Goal: Complete application form

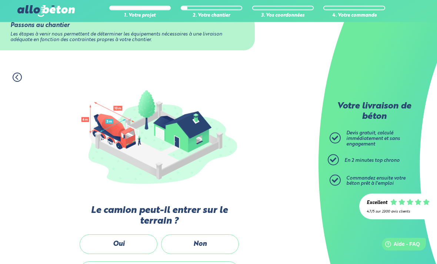
scroll to position [23, 0]
click at [201, 245] on label "Non" at bounding box center [200, 245] width 78 height 20
click at [0, 0] on input "Non" at bounding box center [0, 0] width 0 height 0
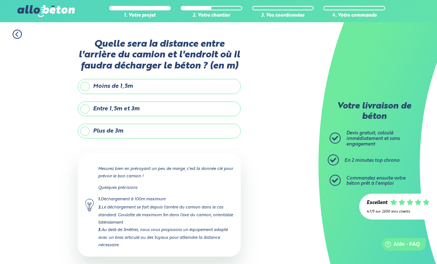
scroll to position [13, 0]
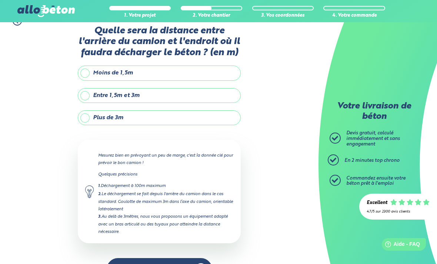
click at [84, 117] on label "Plus de 3m" at bounding box center [159, 117] width 163 height 15
click at [0, 0] on input "Plus de 3m" at bounding box center [0, 0] width 0 height 0
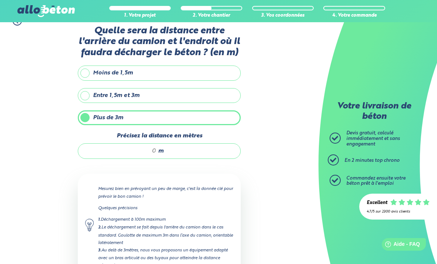
scroll to position [14, 0]
click at [149, 149] on input "Précisez la distance en mètres" at bounding box center [121, 150] width 71 height 7
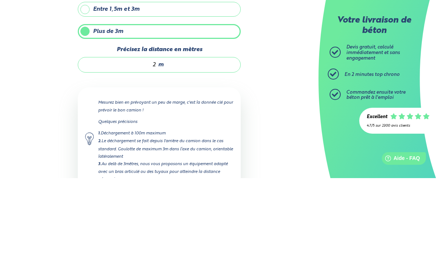
type input "20"
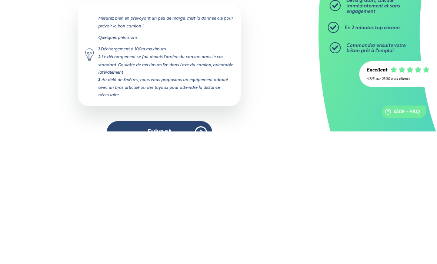
scroll to position [73, 0]
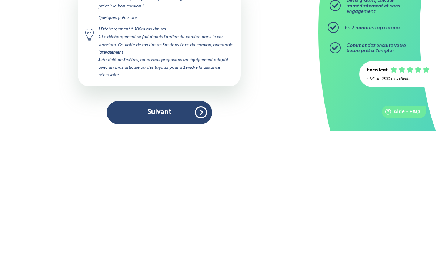
click at [170, 234] on button "Suivant" at bounding box center [160, 245] width 106 height 23
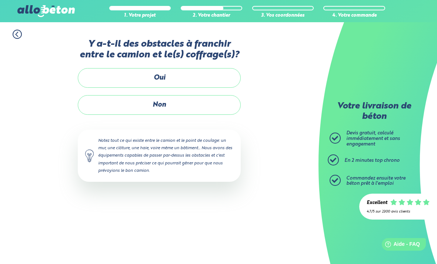
click at [184, 103] on label "Non" at bounding box center [159, 105] width 163 height 20
click at [0, 0] on input "Non" at bounding box center [0, 0] width 0 height 0
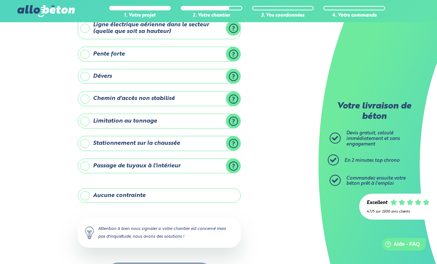
scroll to position [54, 0]
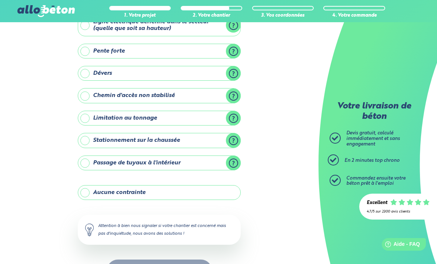
click at [87, 190] on label "Aucune contrainte" at bounding box center [159, 192] width 163 height 15
click at [0, 0] on input "Aucune contrainte" at bounding box center [0, 0] width 0 height 0
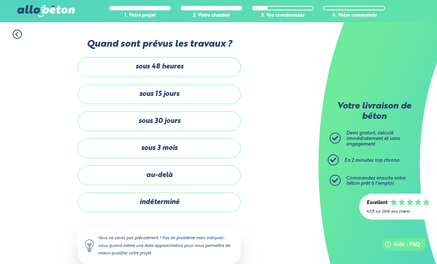
click at [193, 120] on label "sous 30 jours" at bounding box center [159, 122] width 163 height 20
click at [0, 0] on input "sous 30 jours" at bounding box center [0, 0] width 0 height 0
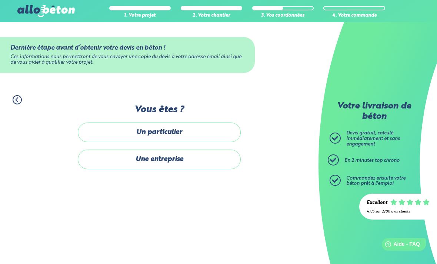
click at [196, 130] on label "Un particulier" at bounding box center [159, 133] width 163 height 20
click at [0, 0] on input "Un particulier" at bounding box center [0, 0] width 0 height 0
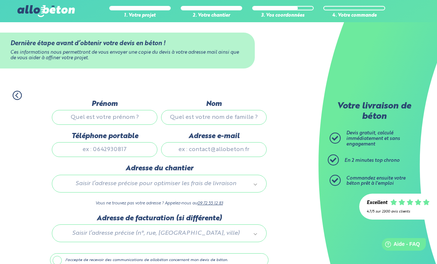
scroll to position [21, 0]
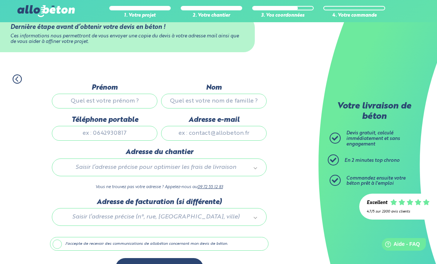
click at [81, 96] on input "Prénom" at bounding box center [105, 101] width 106 height 15
type input "Florin"
click at [185, 95] on input "Nom" at bounding box center [214, 101] width 106 height 15
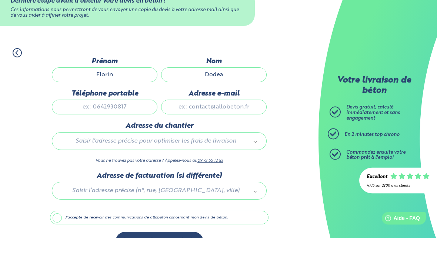
type input "Dodea"
click at [89, 126] on input "Téléphone portable" at bounding box center [105, 133] width 106 height 15
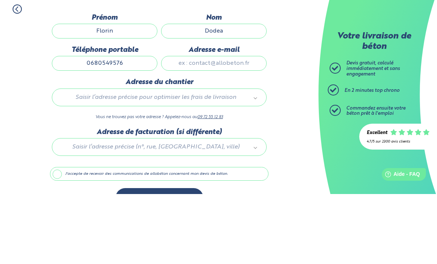
type input "0680549576"
click at [192, 126] on input "Adresse e-mail" at bounding box center [214, 133] width 106 height 15
type input "[EMAIL_ADDRESS][DOMAIN_NAME]"
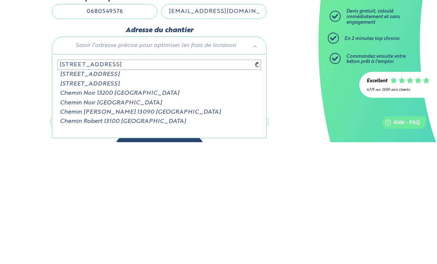
type input "[STREET_ADDRESS]"
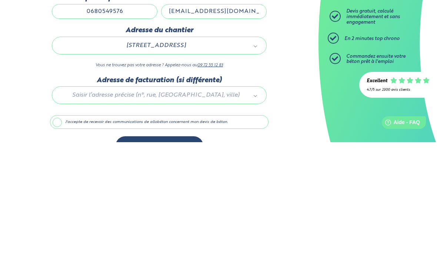
scroll to position [44, 0]
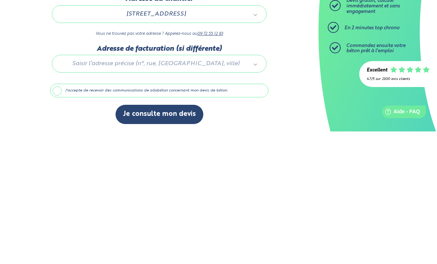
click at [58, 216] on label "J'accepte de recevoir des communications de allobéton concernant mon devis de b…" at bounding box center [159, 223] width 219 height 14
click at [0, 0] on input "J'accepte de recevoir des communications de allobéton concernant mon devis de b…" at bounding box center [0, 0] width 0 height 0
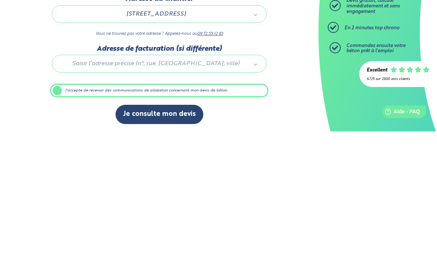
scroll to position [21, 0]
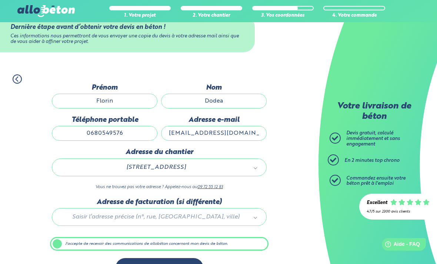
click at [147, 264] on button "Je consulte mon devis" at bounding box center [160, 267] width 88 height 19
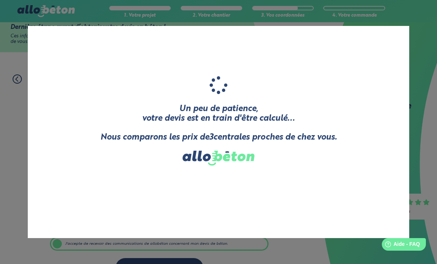
scroll to position [44, 0]
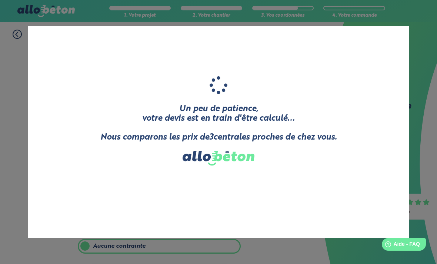
scroll to position [77, 0]
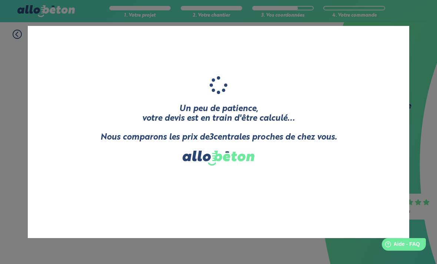
click at [20, 34] on div "Un peu de patience, votre devis est en train d'être calculé... Nous comparons l…" at bounding box center [218, 132] width 437 height 264
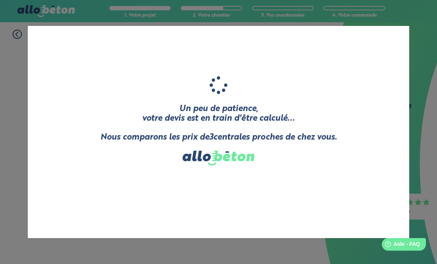
scroll to position [24, 0]
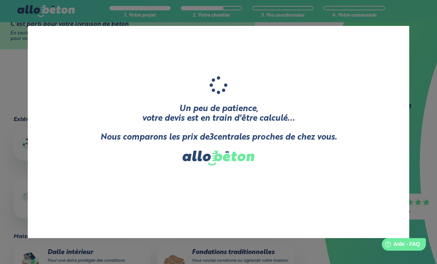
scroll to position [107, 0]
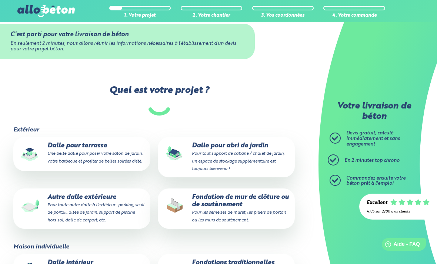
scroll to position [98, 0]
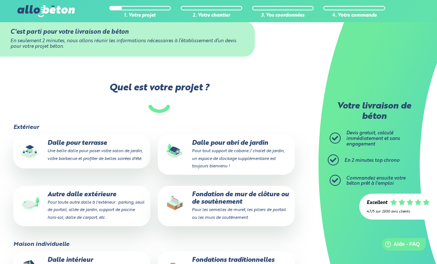
click at [114, 200] on small "Pour toute autre dalle à l'extérieur : parking, seuil de portail, allée de jard…" at bounding box center [95, 209] width 97 height 19
click at [0, 0] on input "Autre dalle extérieure Pour toute autre dalle à l'extérieur : parking, seuil de…" at bounding box center [0, 0] width 0 height 0
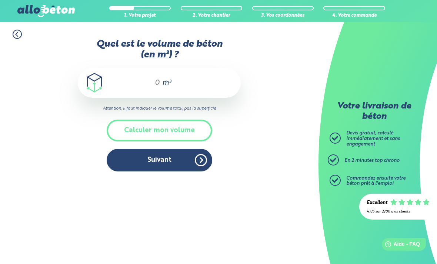
scroll to position [19, 0]
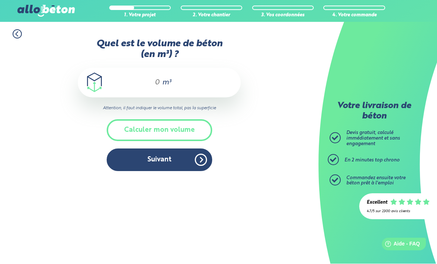
click at [189, 120] on button "Calculer mon volume" at bounding box center [160, 131] width 106 height 22
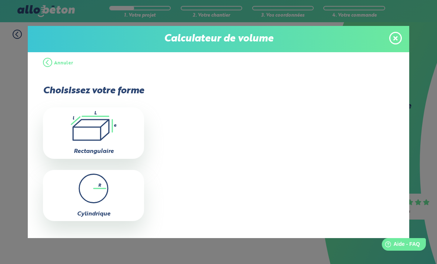
click at [96, 130] on icon ".icon-calc-rectanglea{fill:none;stroke-linecap:round;stroke-width:3px;stroke:#6…" at bounding box center [94, 126] width 94 height 30
type input "0"
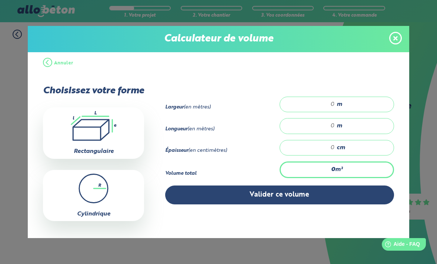
click at [356, 105] on div "m" at bounding box center [337, 105] width 114 height 16
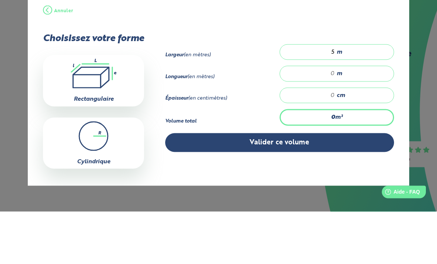
type input "5"
click at [343, 118] on div "m" at bounding box center [337, 126] width 114 height 16
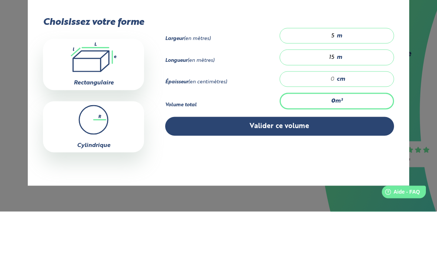
scroll to position [16, 0]
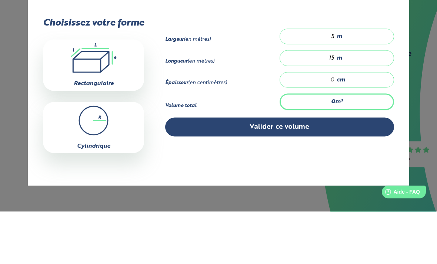
type input "15"
click at [353, 124] on div "cm" at bounding box center [337, 132] width 114 height 16
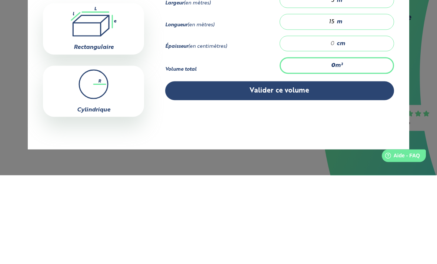
type input "1"
type input "0.75"
type input "13"
type input "9.75"
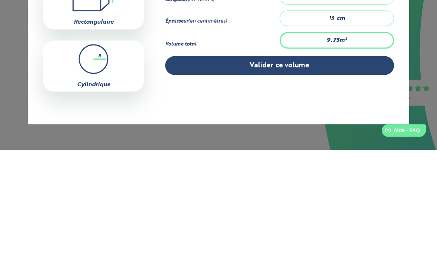
type input "13"
click at [331, 170] on button "Valider ce volume" at bounding box center [279, 179] width 229 height 19
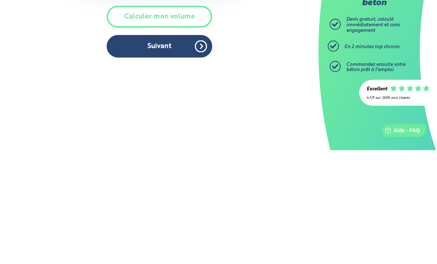
scroll to position [0, 0]
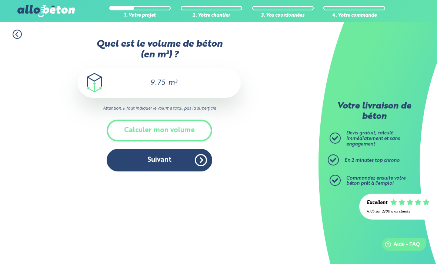
click at [123, 149] on button "Suivant" at bounding box center [160, 160] width 106 height 23
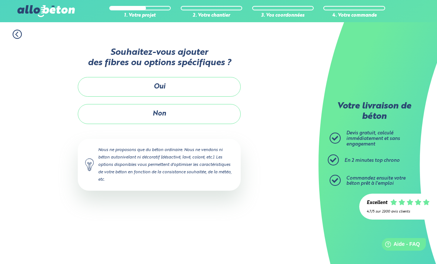
click at [125, 110] on button "Non" at bounding box center [159, 114] width 163 height 20
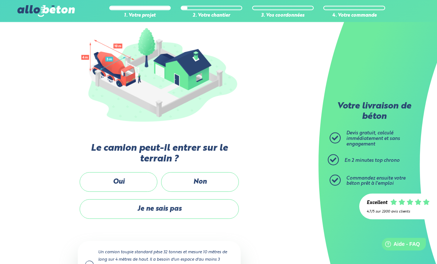
scroll to position [104, 0]
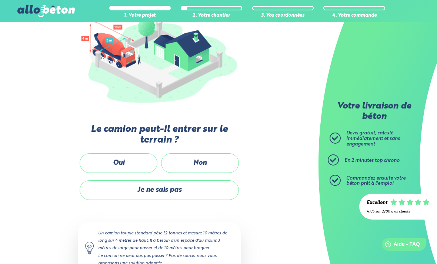
click at [202, 158] on label "Non" at bounding box center [200, 163] width 78 height 20
click at [0, 0] on input "Non" at bounding box center [0, 0] width 0 height 0
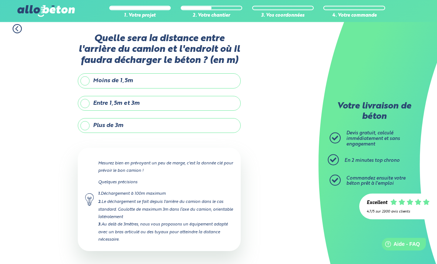
click at [85, 125] on label "Plus de 3m" at bounding box center [159, 126] width 163 height 15
click at [0, 0] on input "Plus de 3m" at bounding box center [0, 0] width 0 height 0
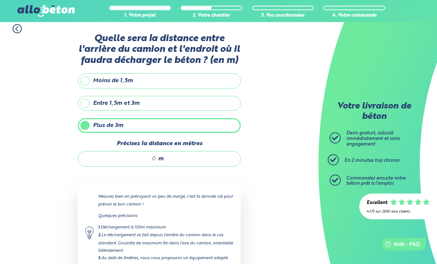
scroll to position [6, 0]
click at [147, 159] on input "Précisez la distance en mètres" at bounding box center [121, 158] width 71 height 7
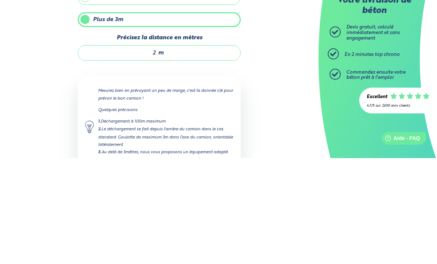
type input "20"
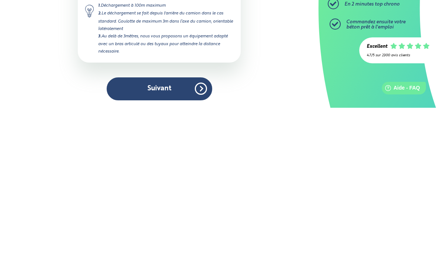
click at [150, 234] on button "Suivant" at bounding box center [160, 245] width 106 height 23
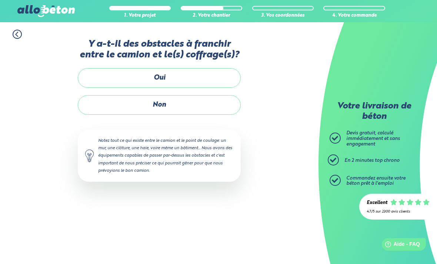
click at [128, 105] on label "Non" at bounding box center [159, 105] width 163 height 20
click at [0, 0] on input "Non" at bounding box center [0, 0] width 0 height 0
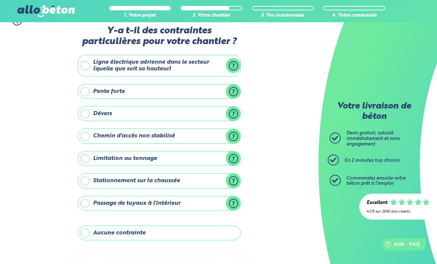
scroll to position [54, 0]
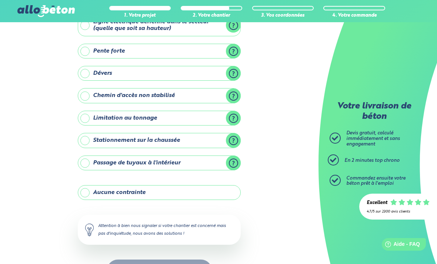
click at [87, 187] on label "Aucune contrainte" at bounding box center [159, 192] width 163 height 15
click at [0, 0] on input "Aucune contrainte" at bounding box center [0, 0] width 0 height 0
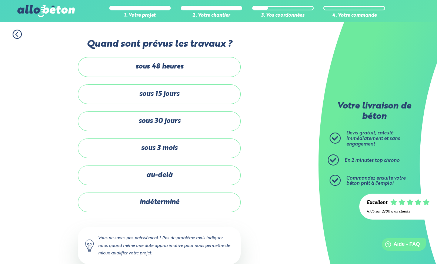
click at [98, 116] on label "sous 30 jours" at bounding box center [159, 122] width 163 height 20
click at [0, 0] on input "sous 30 jours" at bounding box center [0, 0] width 0 height 0
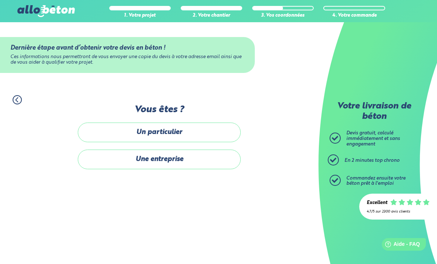
click at [110, 130] on label "Un particulier" at bounding box center [159, 133] width 163 height 20
click at [0, 0] on input "Un particulier" at bounding box center [0, 0] width 0 height 0
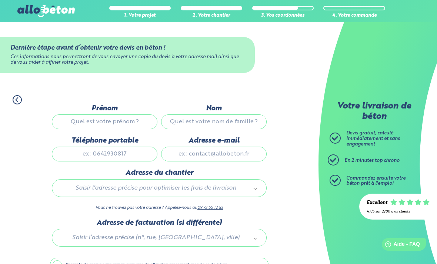
click at [84, 120] on input "Prénom" at bounding box center [105, 121] width 106 height 15
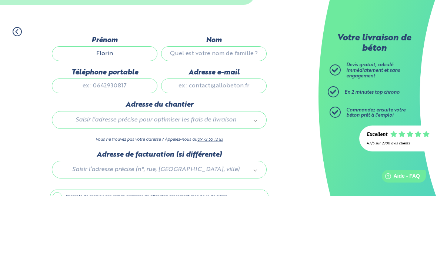
type input "Florin"
click at [245, 114] on input "Nom" at bounding box center [214, 121] width 106 height 15
type input "Dodea"
click at [134, 147] on input "Téléphone portable" at bounding box center [105, 154] width 106 height 15
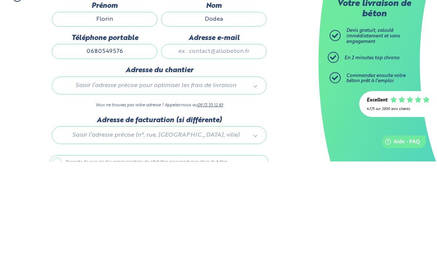
type input "0680549576"
click at [238, 147] on input "Adresse e-mail" at bounding box center [214, 154] width 106 height 15
type input "[EMAIL_ADDRESS][DOMAIN_NAME]"
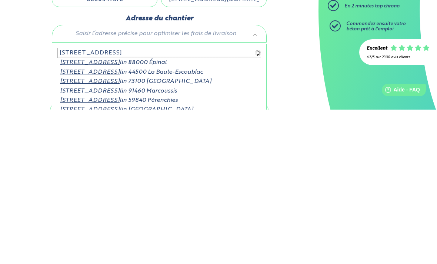
type input "[STREET_ADDRESS]"
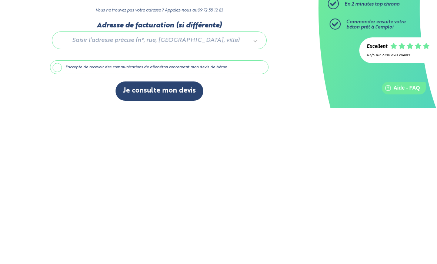
scroll to position [44, 0]
click at [61, 216] on label "J'accepte de recevoir des communications de allobéton concernant mon devis de b…" at bounding box center [159, 223] width 219 height 14
click at [0, 0] on input "J'accepte de recevoir des communications de allobéton concernant mon devis de b…" at bounding box center [0, 0] width 0 height 0
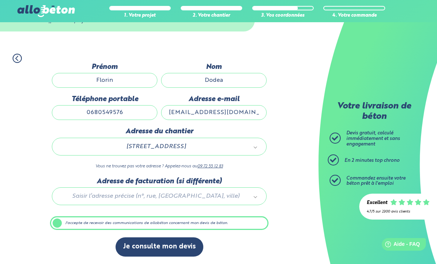
click at [134, 244] on button "Je consulte mon devis" at bounding box center [160, 247] width 88 height 19
